Goal: Find contact information: Find contact information

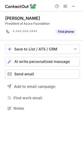
scroll to position [104, 83]
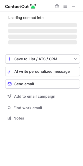
scroll to position [121, 83]
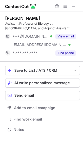
scroll to position [125, 83]
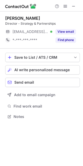
scroll to position [3, 3]
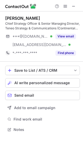
scroll to position [125, 83]
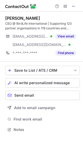
scroll to position [125, 83]
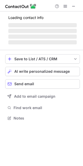
scroll to position [117, 83]
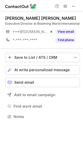
scroll to position [3, 3]
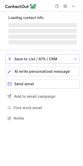
scroll to position [3, 3]
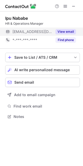
click at [74, 29] on button "View email" at bounding box center [65, 31] width 20 height 5
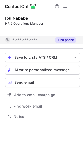
scroll to position [104, 83]
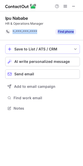
drag, startPoint x: 45, startPoint y: 31, endPoint x: 11, endPoint y: 47, distance: 37.8
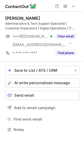
scroll to position [125, 83]
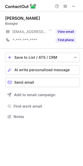
scroll to position [3, 3]
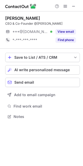
scroll to position [3, 3]
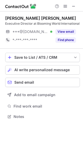
scroll to position [112, 83]
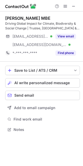
scroll to position [125, 83]
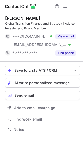
scroll to position [125, 83]
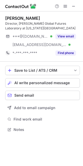
scroll to position [125, 83]
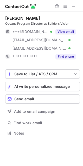
scroll to position [129, 83]
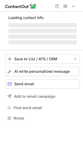
scroll to position [121, 83]
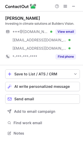
scroll to position [129, 83]
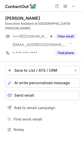
scroll to position [121, 83]
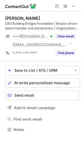
scroll to position [125, 83]
click at [9, 23] on div "CEO Building Bridges Foundation | Mission driven board member and entrepreneur …" at bounding box center [42, 25] width 74 height 9
copy div "CEO"
click at [11, 23] on div "CEO Building Bridges Foundation | Mission driven board member and entrepreneur …" at bounding box center [42, 25] width 74 height 9
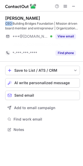
scroll to position [117, 83]
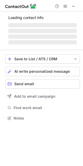
scroll to position [121, 83]
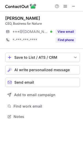
scroll to position [112, 83]
click at [21, 22] on div "CEO, Business for Nature" at bounding box center [42, 23] width 74 height 5
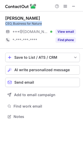
click at [21, 22] on div "CEO, Business for Nature" at bounding box center [42, 23] width 74 height 5
copy div "CEO, Business for Nature"
click at [10, 24] on div "CEO, Business for Nature" at bounding box center [42, 23] width 74 height 5
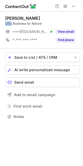
click at [10, 24] on div "CEO, Business for Nature" at bounding box center [42, 23] width 74 height 5
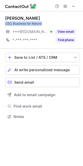
click at [10, 24] on div "CEO, Business for Nature" at bounding box center [42, 23] width 74 height 5
click at [9, 24] on div "CEO, Business for Nature" at bounding box center [42, 23] width 74 height 5
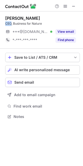
click at [9, 24] on div "CEO, Business for Nature" at bounding box center [42, 23] width 74 height 5
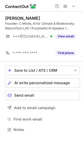
scroll to position [117, 83]
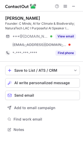
scroll to position [125, 83]
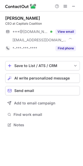
scroll to position [121, 83]
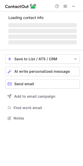
scroll to position [117, 83]
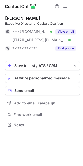
scroll to position [121, 83]
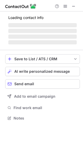
scroll to position [125, 83]
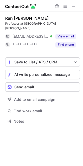
scroll to position [3, 3]
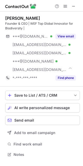
scroll to position [150, 83]
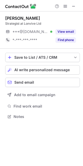
scroll to position [3, 3]
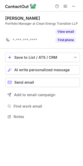
scroll to position [104, 83]
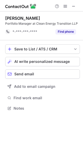
click at [11, 13] on div "[PERSON_NAME] Portfolio Manager at Clean Energy Transition LLP *-***-***-**** F…" at bounding box center [42, 25] width 74 height 29
click at [11, 13] on div "Eirik Hogner Portfolio Manager at Clean Energy Transition LLP *-***-***-**** Fi…" at bounding box center [42, 25] width 74 height 29
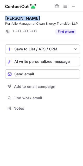
click at [11, 13] on div "Eirik Hogner Portfolio Manager at Clean Energy Transition LLP *-***-***-**** Fi…" at bounding box center [42, 25] width 74 height 29
copy div "Eirik Hogner"
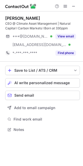
scroll to position [125, 83]
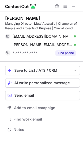
scroll to position [125, 83]
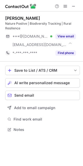
scroll to position [125, 83]
click at [12, 16] on div "Barney Swan" at bounding box center [22, 18] width 35 height 5
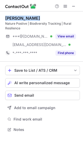
click at [12, 16] on div "Barney Swan" at bounding box center [22, 18] width 35 height 5
copy div "Barney Swan"
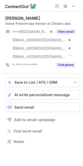
scroll to position [137, 83]
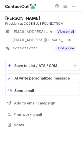
scroll to position [121, 83]
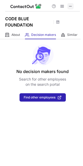
click at [69, 4] on span at bounding box center [70, 6] width 4 height 4
